Goal: Task Accomplishment & Management: Manage account settings

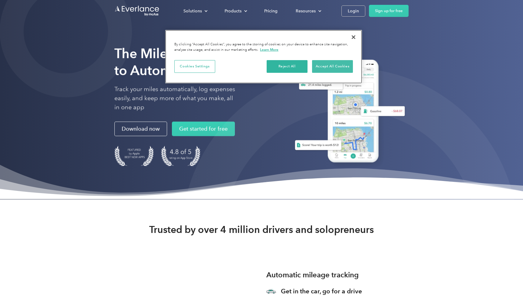
click at [340, 71] on button "Accept All Cookies" at bounding box center [332, 66] width 41 height 13
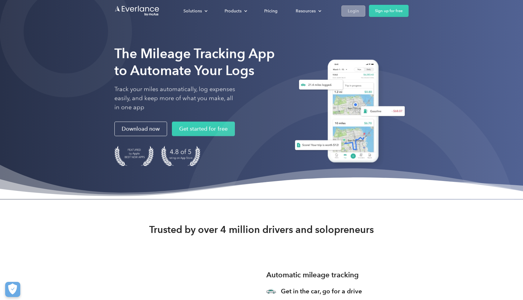
click at [358, 8] on div "Login" at bounding box center [353, 11] width 11 height 8
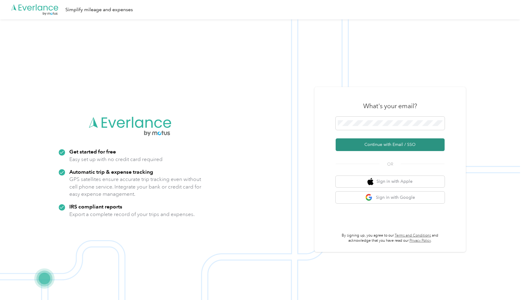
click at [379, 146] on button "Continue with Email / SSO" at bounding box center [390, 145] width 109 height 13
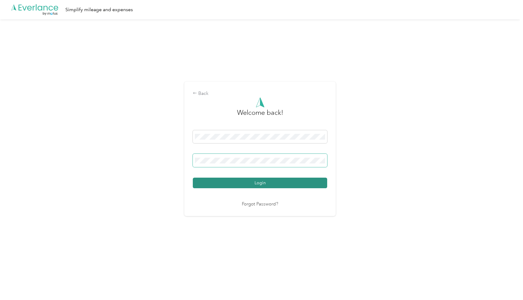
click at [261, 183] on button "Login" at bounding box center [260, 183] width 134 height 11
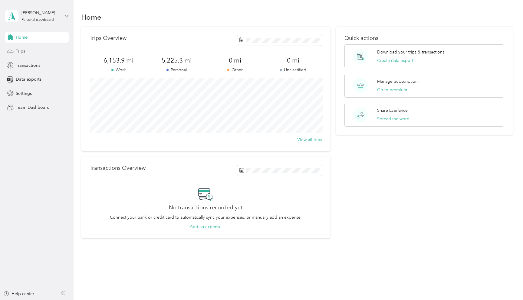
click at [17, 50] on span "Trips" at bounding box center [20, 51] width 9 height 6
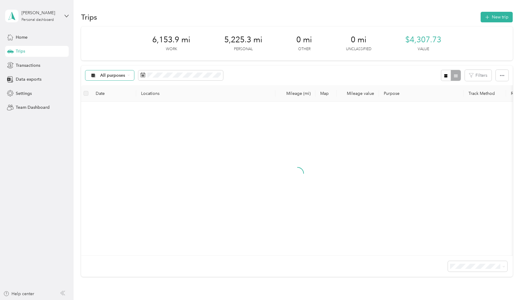
click at [120, 78] on div "All purposes" at bounding box center [109, 76] width 49 height 10
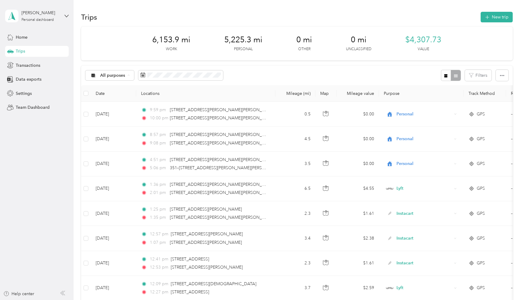
click at [117, 139] on span "Photography" at bounding box center [114, 139] width 29 height 6
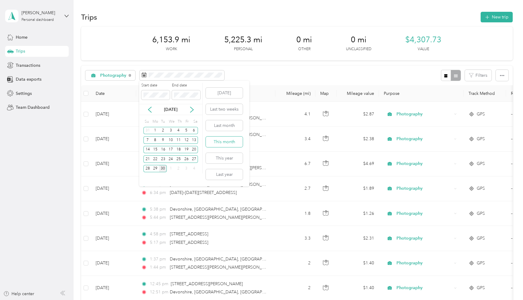
click at [227, 143] on button "This month" at bounding box center [224, 142] width 37 height 11
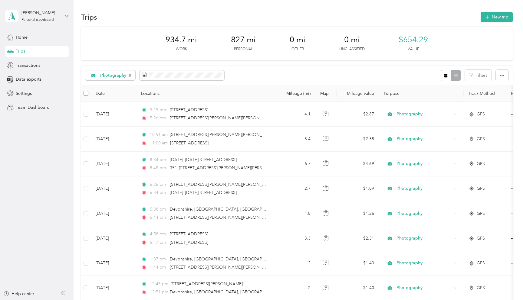
click at [87, 94] on span at bounding box center [86, 93] width 5 height 5
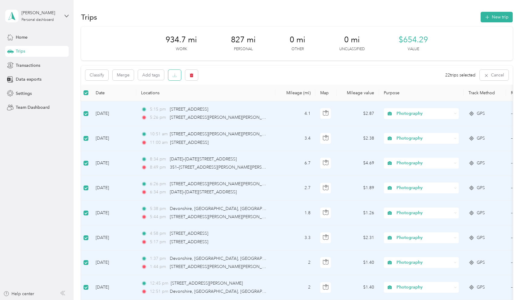
click at [176, 75] on icon "button" at bounding box center [174, 75] width 4 height 4
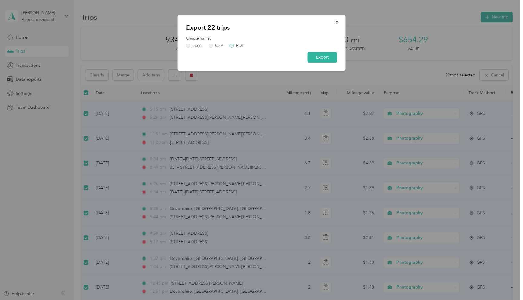
click at [236, 44] on div "PDF" at bounding box center [240, 46] width 8 height 4
click at [330, 57] on button "Export" at bounding box center [322, 57] width 30 height 11
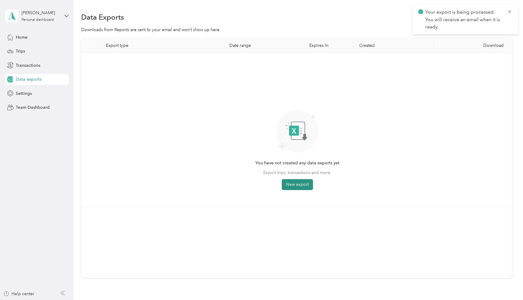
click at [300, 187] on button "New export" at bounding box center [297, 184] width 31 height 11
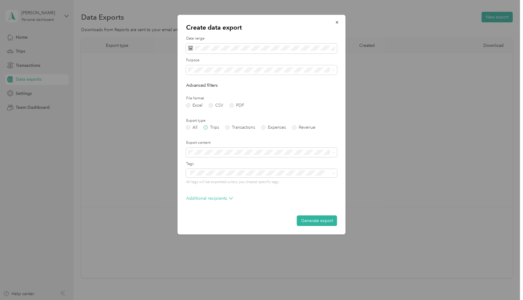
click at [216, 126] on label "Trips" at bounding box center [211, 128] width 15 height 4
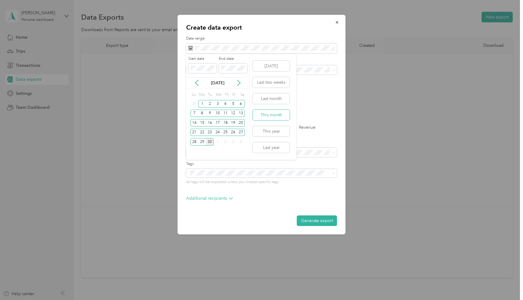
click at [274, 113] on button "This month" at bounding box center [271, 115] width 37 height 11
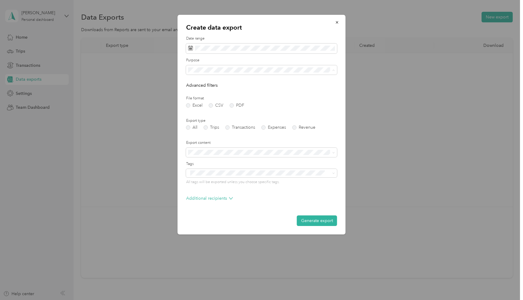
click at [208, 132] on div "Instacart" at bounding box center [261, 133] width 143 height 6
click at [255, 140] on form "Date range Purpose Advanced filters File format Excel CSV PDF Export type All T…" at bounding box center [261, 131] width 151 height 190
click at [321, 219] on button "Generate export" at bounding box center [317, 221] width 40 height 11
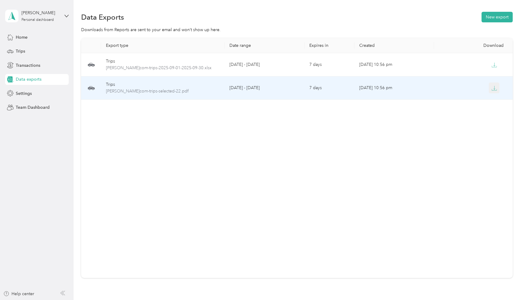
click at [495, 89] on icon "button" at bounding box center [493, 88] width 5 height 5
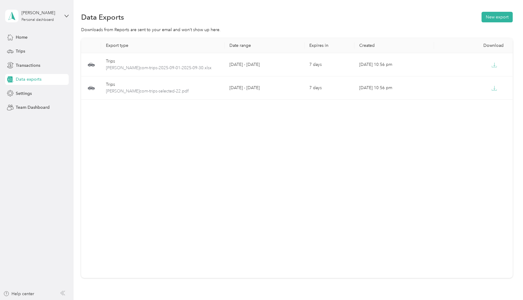
click at [280, 163] on div "Export type Date range Expires in Created Download Trips [PERSON_NAME]com-trips…" at bounding box center [297, 158] width 432 height 240
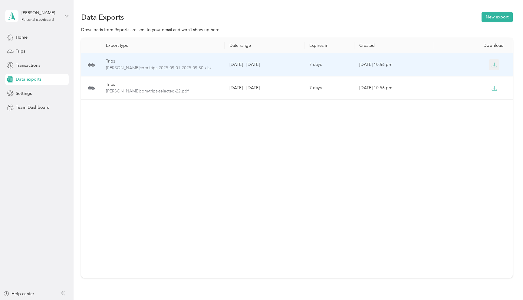
click at [494, 66] on icon "button" at bounding box center [493, 64] width 5 height 5
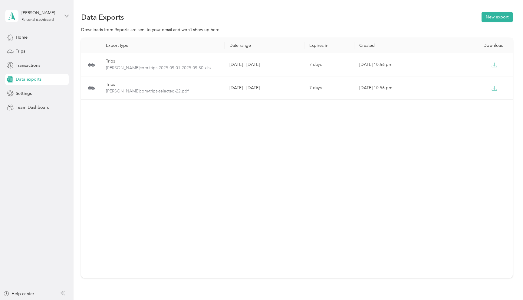
click at [293, 132] on div "Export type Date range Expires in Created Download Trips [PERSON_NAME]com-trips…" at bounding box center [297, 158] width 432 height 240
click at [28, 50] on div "Trips" at bounding box center [37, 51] width 64 height 11
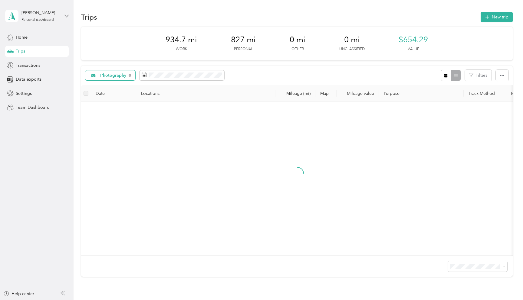
click at [112, 76] on span "Photography" at bounding box center [113, 76] width 26 height 4
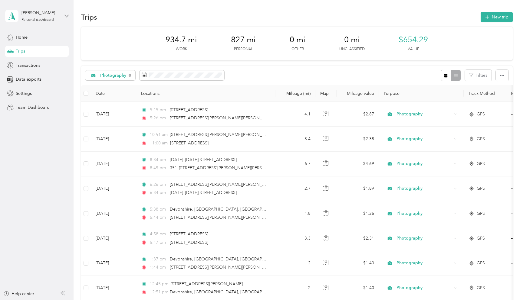
click at [114, 149] on span "Instacart" at bounding box center [117, 149] width 34 height 6
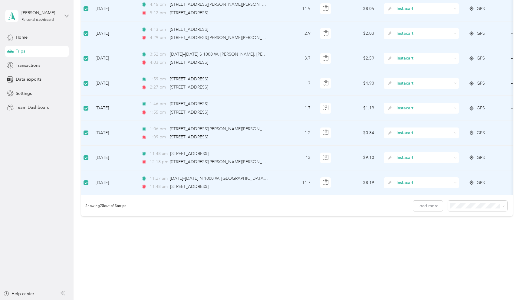
scroll to position [529, 0]
click at [475, 209] on span at bounding box center [477, 206] width 59 height 11
click at [472, 238] on span "100 per load" at bounding box center [466, 238] width 25 height 5
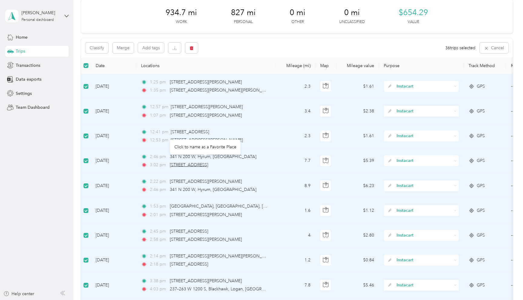
scroll to position [25, 0]
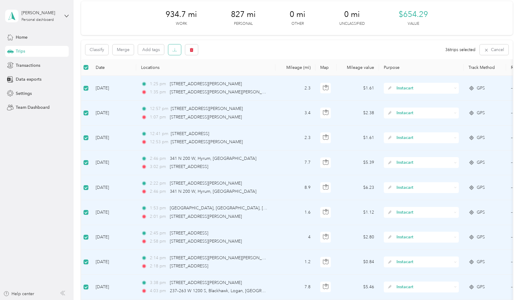
click at [173, 50] on icon "button" at bounding box center [174, 50] width 4 height 4
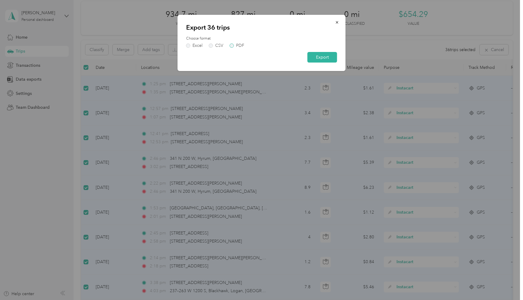
click at [240, 45] on div "PDF" at bounding box center [240, 46] width 8 height 4
click at [330, 59] on button "Export" at bounding box center [322, 57] width 30 height 11
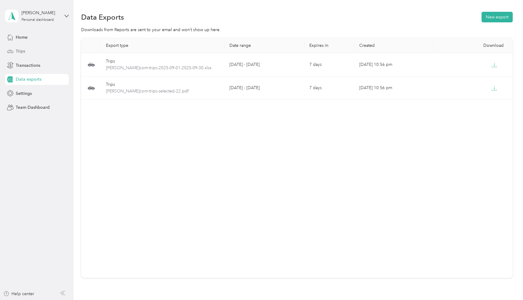
click at [24, 51] on span "Trips" at bounding box center [20, 51] width 9 height 6
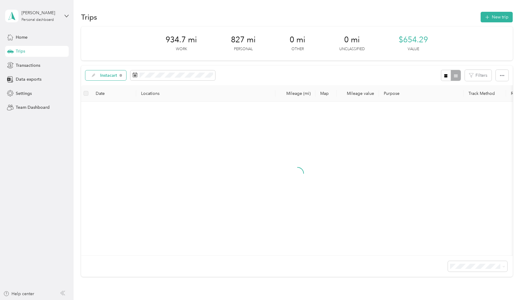
click at [107, 72] on div "Instacart" at bounding box center [105, 76] width 41 height 10
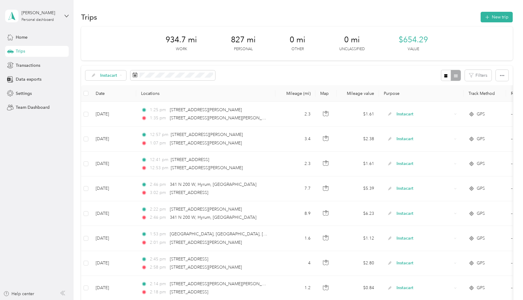
click at [109, 159] on span "Uber" at bounding box center [113, 160] width 26 height 6
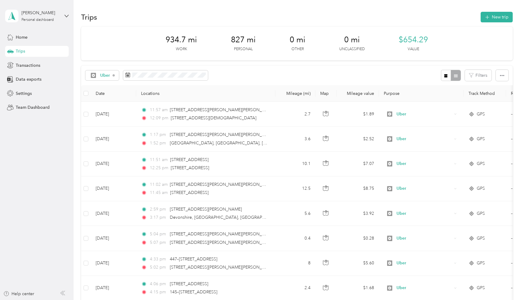
click at [83, 93] on th at bounding box center [86, 93] width 10 height 17
click at [87, 93] on span at bounding box center [86, 93] width 5 height 5
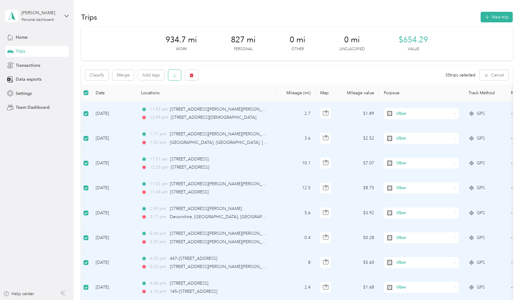
click at [174, 75] on icon "button" at bounding box center [174, 75] width 4 height 4
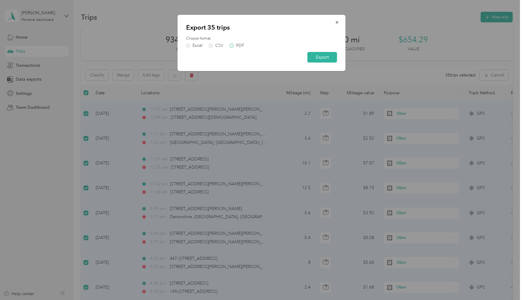
click at [241, 45] on div "PDF" at bounding box center [240, 46] width 8 height 4
click at [330, 54] on button "Export" at bounding box center [322, 57] width 30 height 11
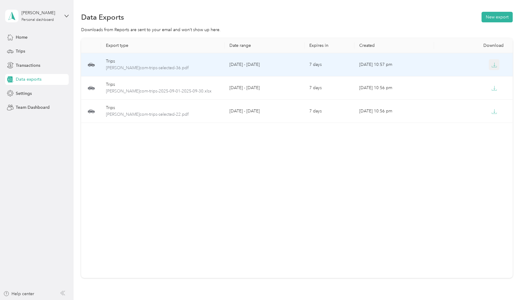
click at [495, 65] on icon "button" at bounding box center [493, 64] width 5 height 5
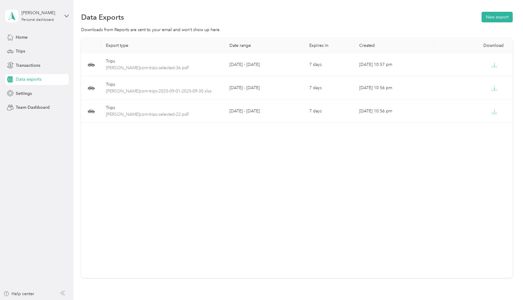
click at [255, 165] on div "Export type Date range Expires in Created Download Trips [PERSON_NAME]com-trips…" at bounding box center [297, 158] width 432 height 240
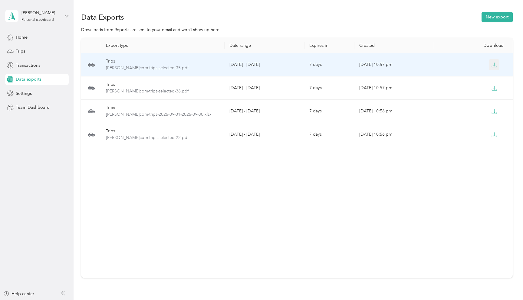
click at [495, 65] on icon "button" at bounding box center [493, 64] width 5 height 5
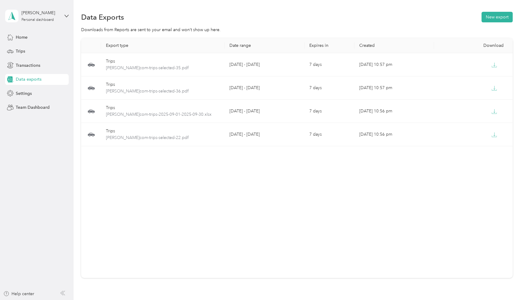
click at [265, 211] on div "Export type Date range Expires in Created Download Trips laura-lauraruthphotogr…" at bounding box center [297, 158] width 432 height 240
click at [21, 52] on span "Trips" at bounding box center [20, 51] width 9 height 6
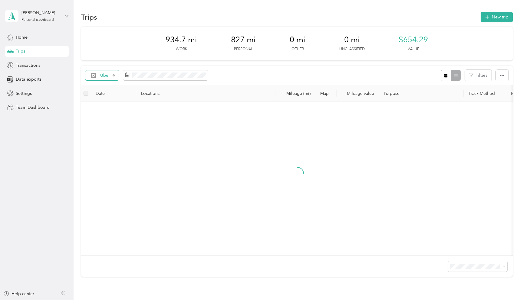
click at [100, 76] on span "Uber" at bounding box center [100, 75] width 21 height 5
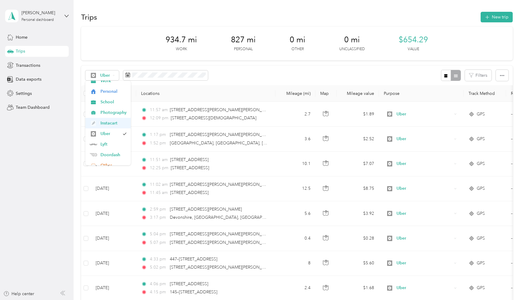
scroll to position [34, 0]
click at [106, 136] on span "Lyft" at bounding box center [113, 136] width 26 height 6
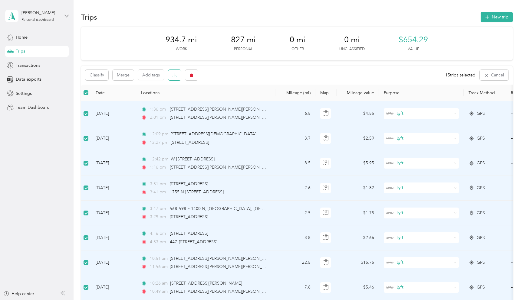
click at [174, 74] on icon "button" at bounding box center [174, 75] width 4 height 4
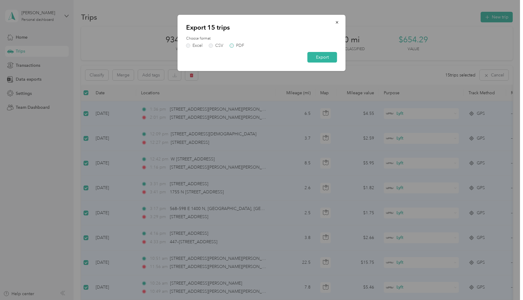
click at [235, 44] on label "PDF" at bounding box center [237, 46] width 15 height 4
click at [333, 56] on button "Export" at bounding box center [322, 57] width 30 height 11
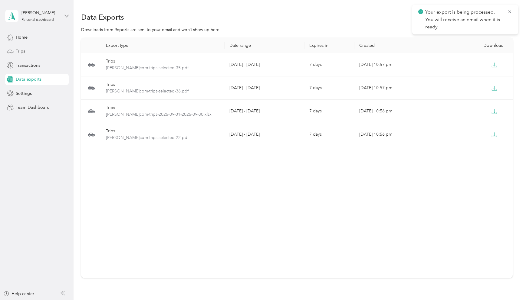
click at [19, 51] on span "Trips" at bounding box center [20, 51] width 9 height 6
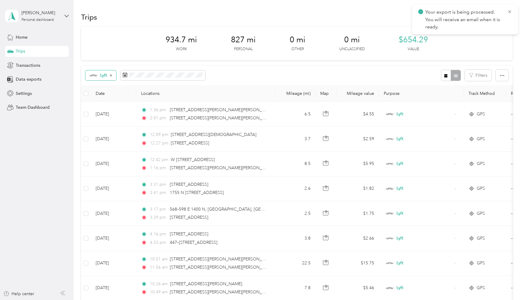
click at [98, 72] on div "Lyft" at bounding box center [100, 76] width 31 height 10
click at [108, 133] on li "Doordash" at bounding box center [107, 129] width 45 height 11
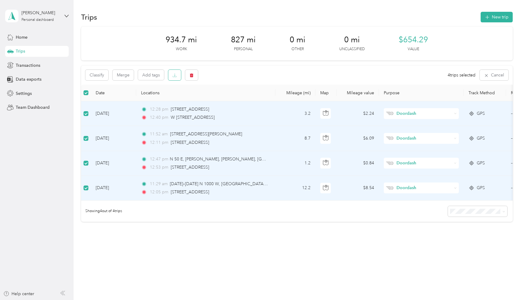
click at [176, 74] on icon "button" at bounding box center [174, 75] width 4 height 4
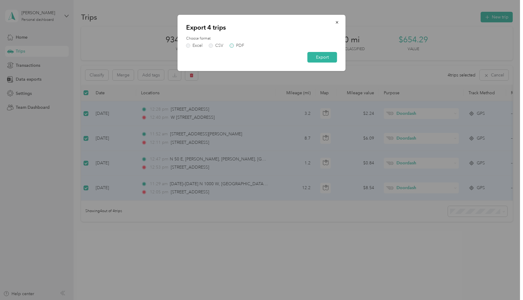
click at [238, 47] on div "PDF" at bounding box center [240, 46] width 8 height 4
click at [327, 56] on button "Export" at bounding box center [322, 57] width 30 height 11
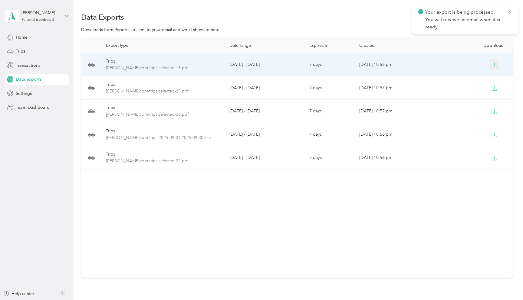
click at [498, 64] on button "button" at bounding box center [494, 64] width 11 height 11
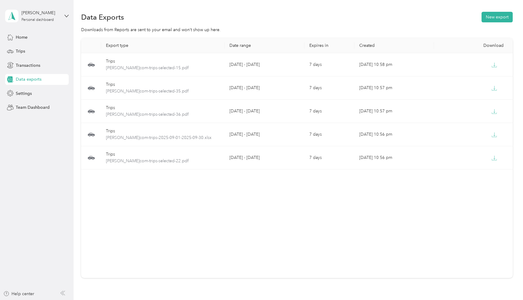
click at [256, 221] on div "Export type Date range Expires in Created Download Trips laura-lauraruthphotogr…" at bounding box center [297, 158] width 432 height 240
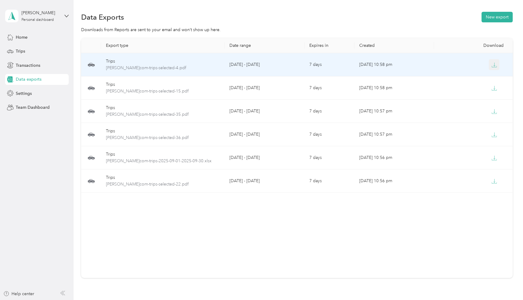
click at [494, 65] on icon "button" at bounding box center [493, 64] width 5 height 5
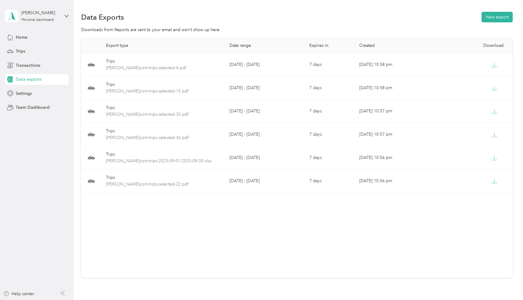
click at [327, 223] on div "Export type Date range Expires in Created Download Trips laura-lauraruthphotogr…" at bounding box center [297, 158] width 432 height 240
